Goal: Task Accomplishment & Management: Use online tool/utility

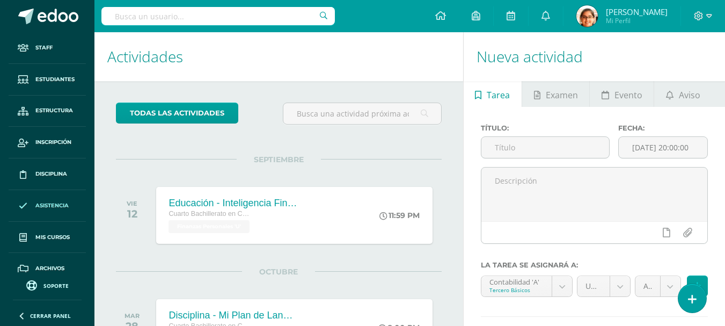
click at [44, 205] on span "Asistencia" at bounding box center [51, 205] width 33 height 9
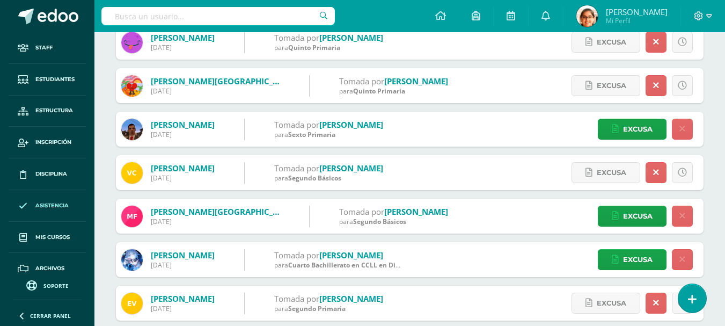
scroll to position [310, 0]
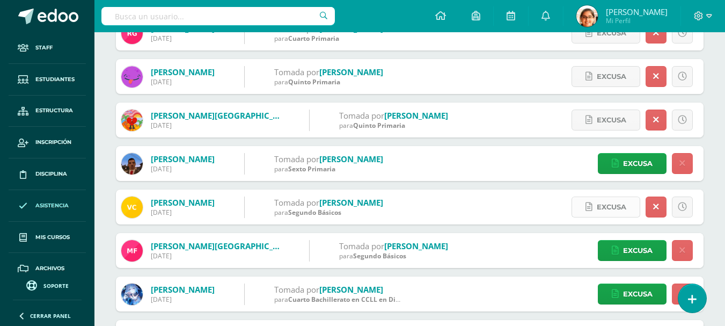
click at [601, 211] on span "Excusa" at bounding box center [610, 207] width 29 height 20
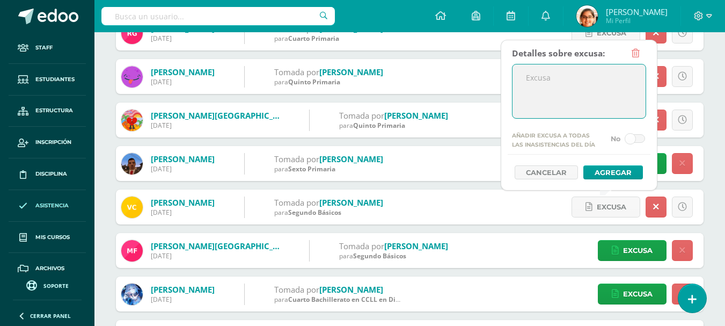
click at [584, 90] on textarea at bounding box center [578, 91] width 133 height 54
type textarea "Enfermedad"
click at [619, 175] on button "Agregar" at bounding box center [613, 172] width 60 height 14
